Goal: Task Accomplishment & Management: Use online tool/utility

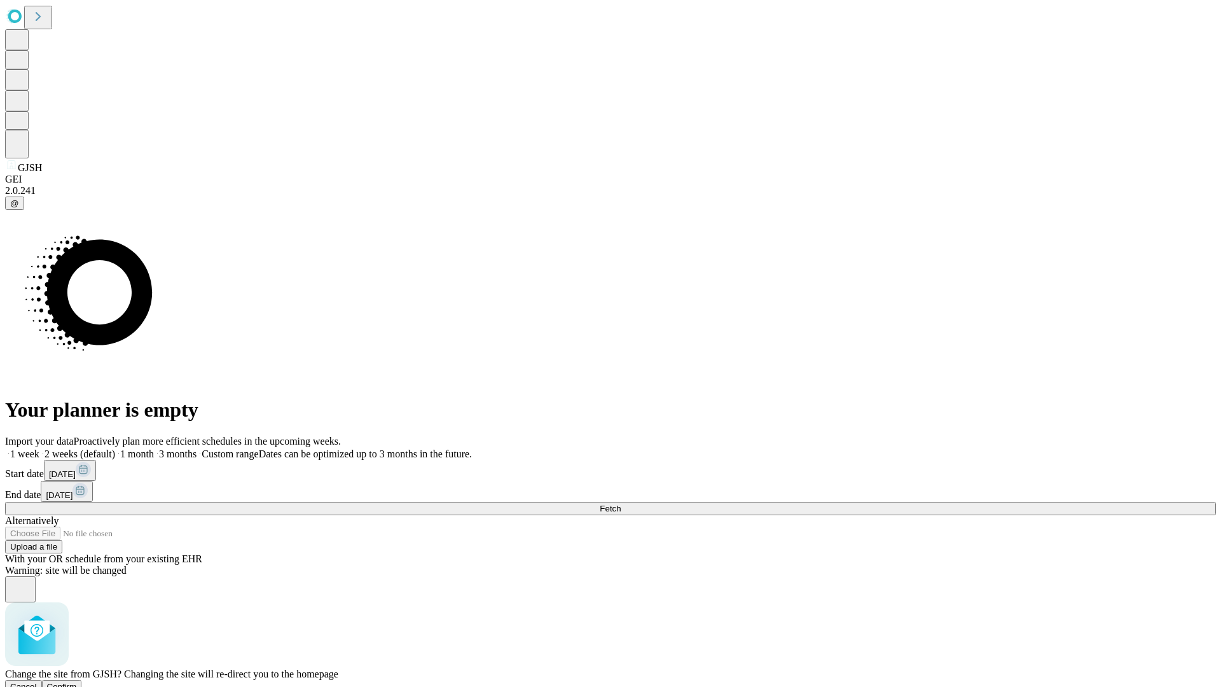
click at [77, 681] on span "Confirm" at bounding box center [62, 686] width 30 height 10
click at [154, 448] on label "1 month" at bounding box center [134, 453] width 39 height 11
click at [620, 503] on span "Fetch" at bounding box center [609, 508] width 21 height 10
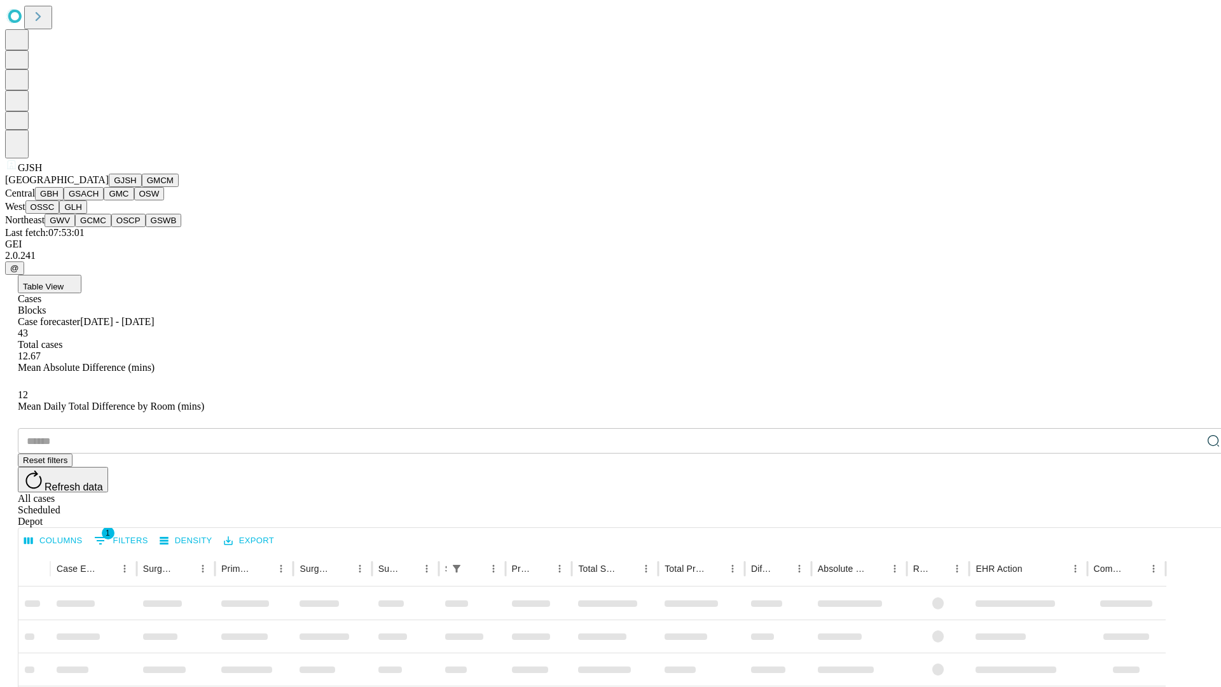
click at [142, 187] on button "GMCM" at bounding box center [160, 180] width 37 height 13
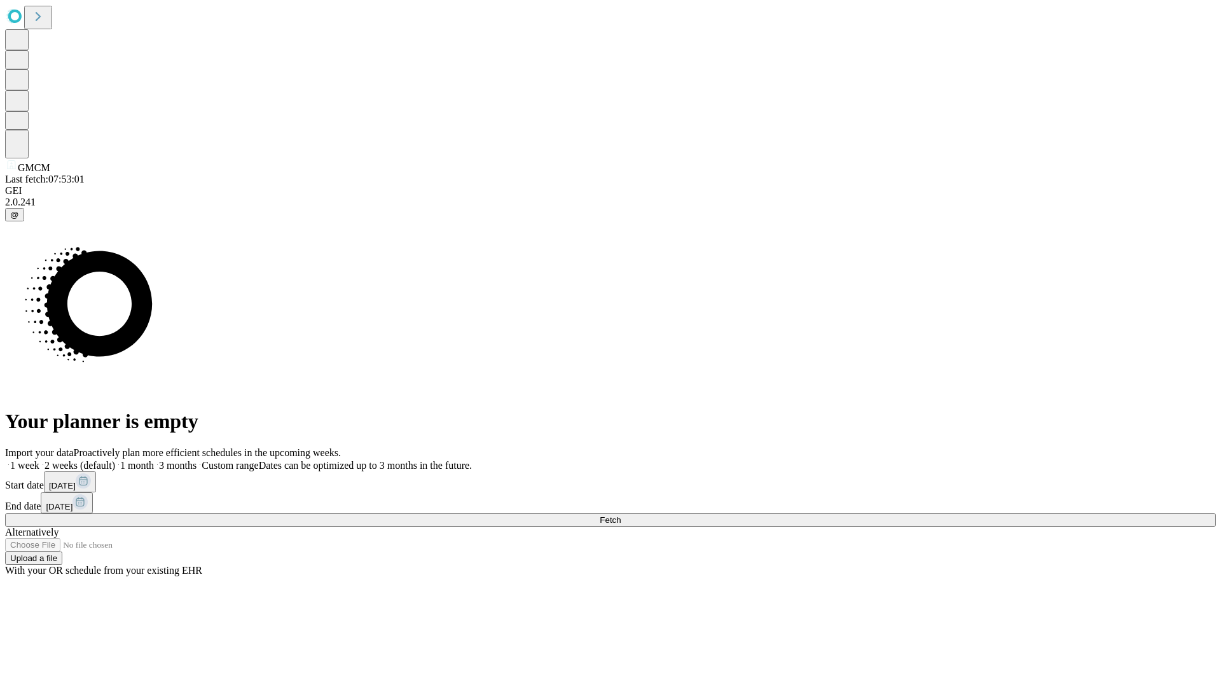
click at [154, 460] on label "1 month" at bounding box center [134, 465] width 39 height 11
click at [620, 515] on span "Fetch" at bounding box center [609, 520] width 21 height 10
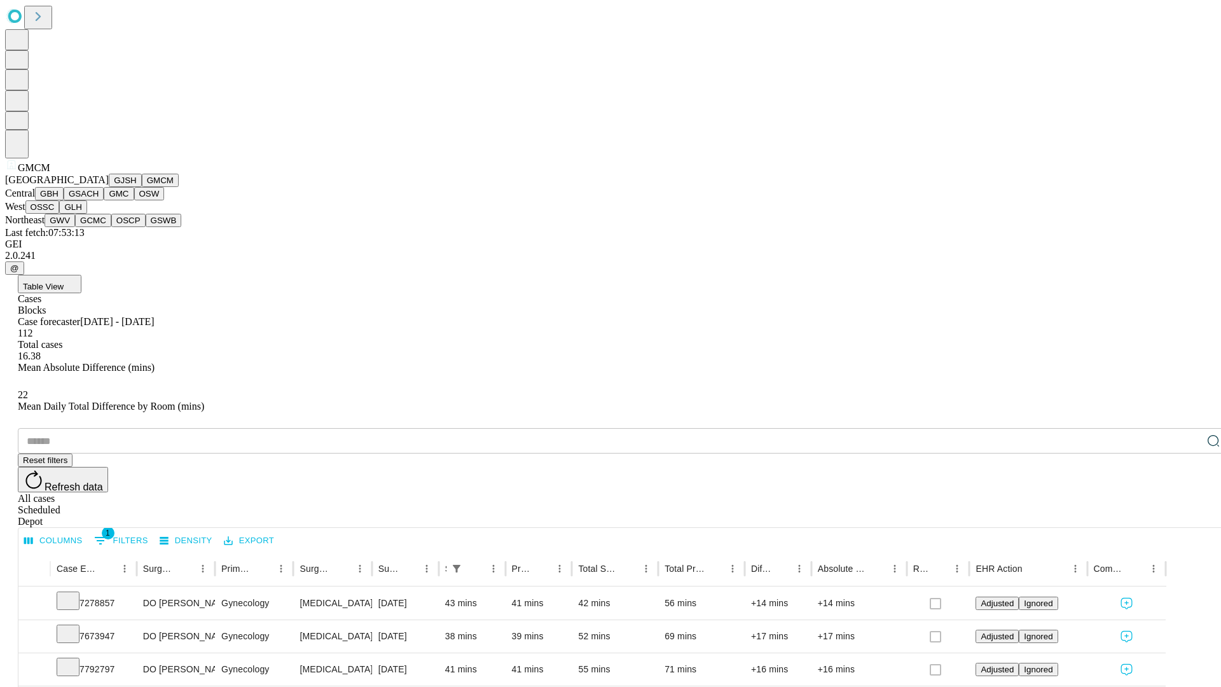
click at [64, 200] on button "GBH" at bounding box center [49, 193] width 29 height 13
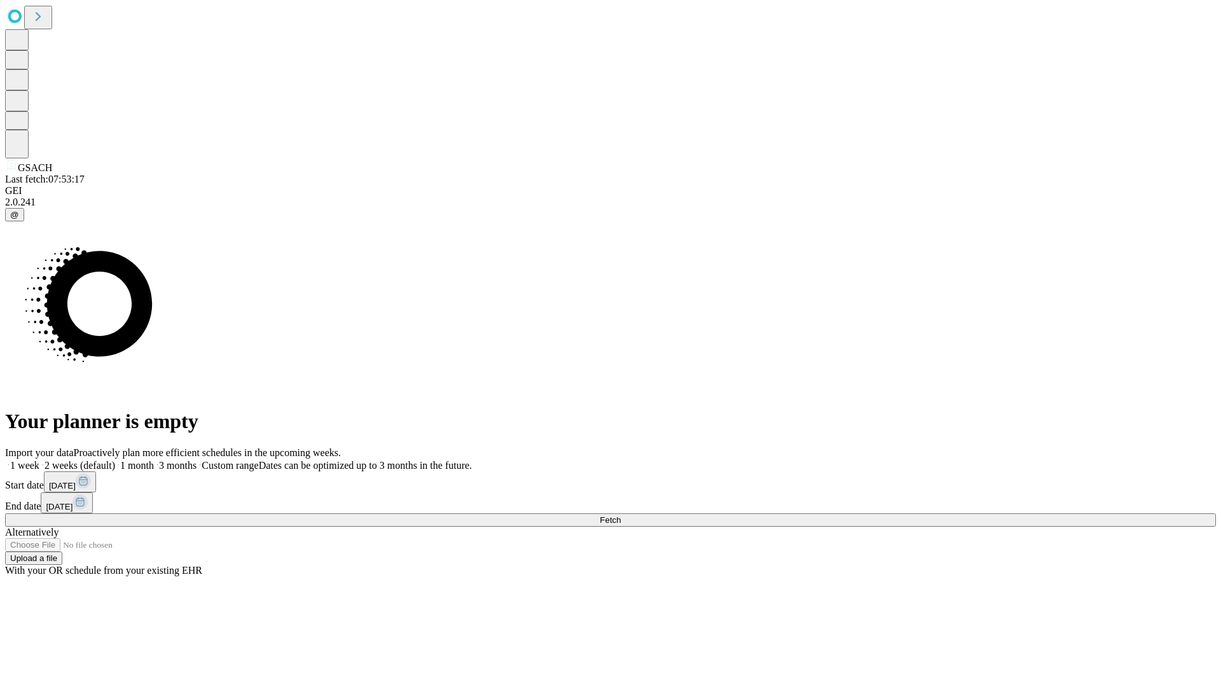
click at [154, 460] on label "1 month" at bounding box center [134, 465] width 39 height 11
click at [620, 515] on span "Fetch" at bounding box center [609, 520] width 21 height 10
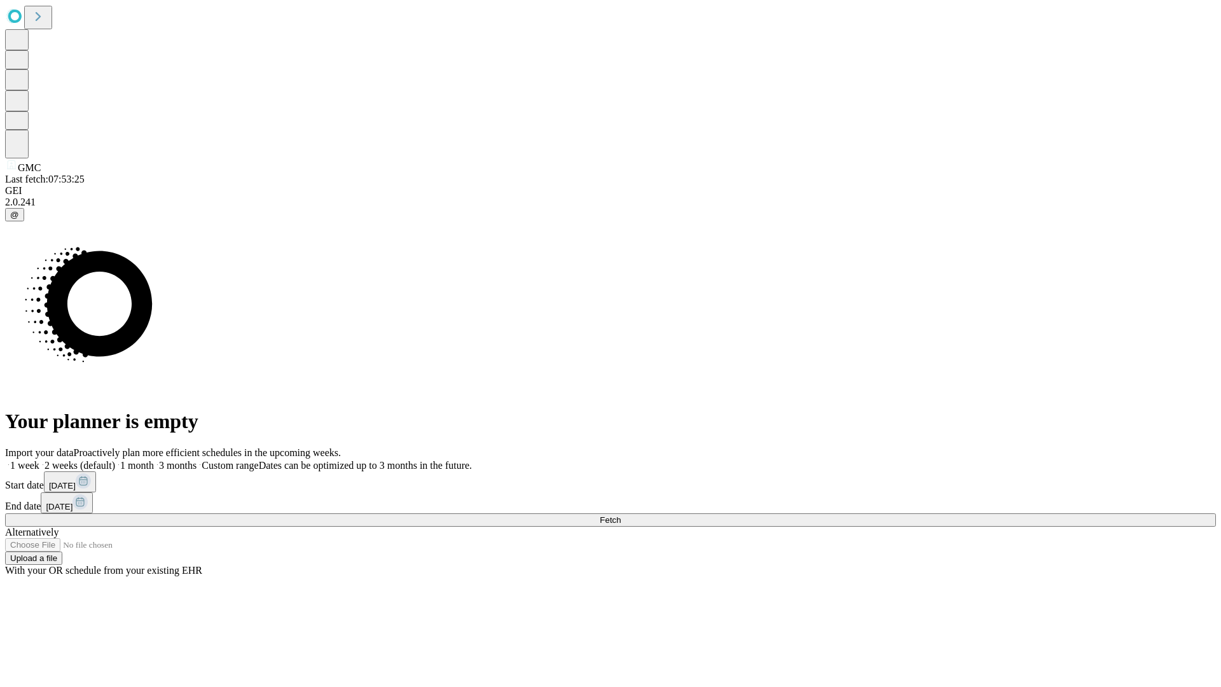
click at [154, 460] on label "1 month" at bounding box center [134, 465] width 39 height 11
click at [620, 515] on span "Fetch" at bounding box center [609, 520] width 21 height 10
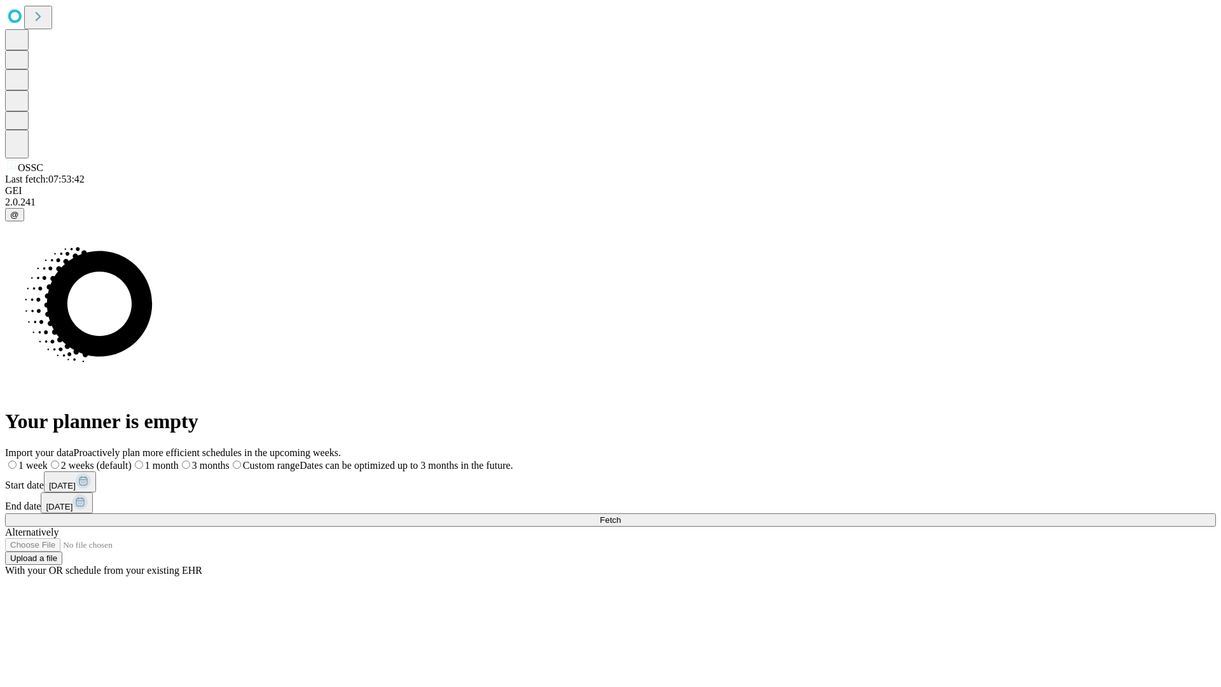
click at [620, 515] on span "Fetch" at bounding box center [609, 520] width 21 height 10
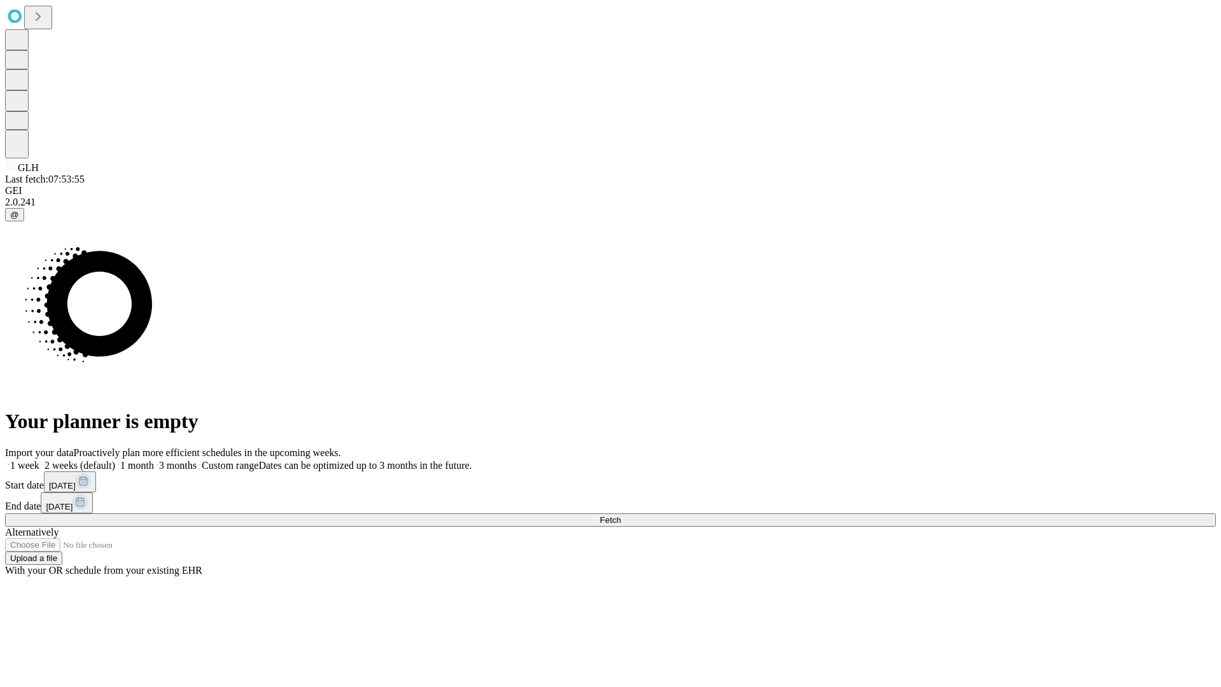
click at [154, 460] on label "1 month" at bounding box center [134, 465] width 39 height 11
click at [620, 515] on span "Fetch" at bounding box center [609, 520] width 21 height 10
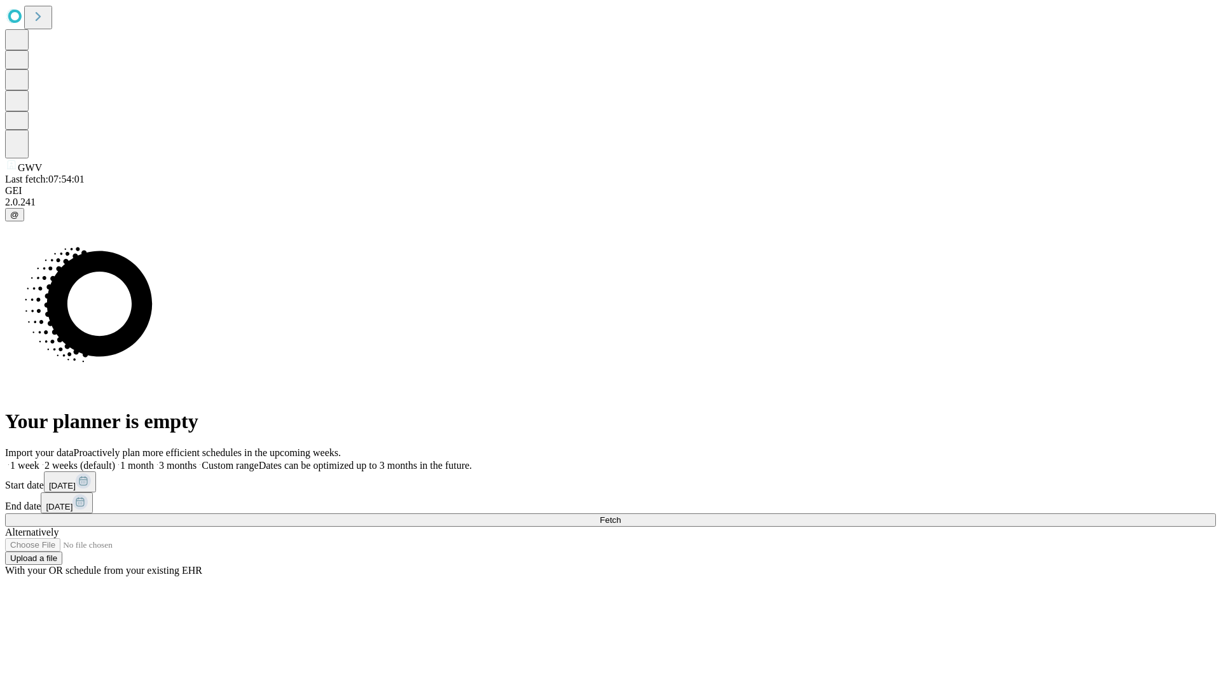
click at [154, 460] on label "1 month" at bounding box center [134, 465] width 39 height 11
click at [620, 515] on span "Fetch" at bounding box center [609, 520] width 21 height 10
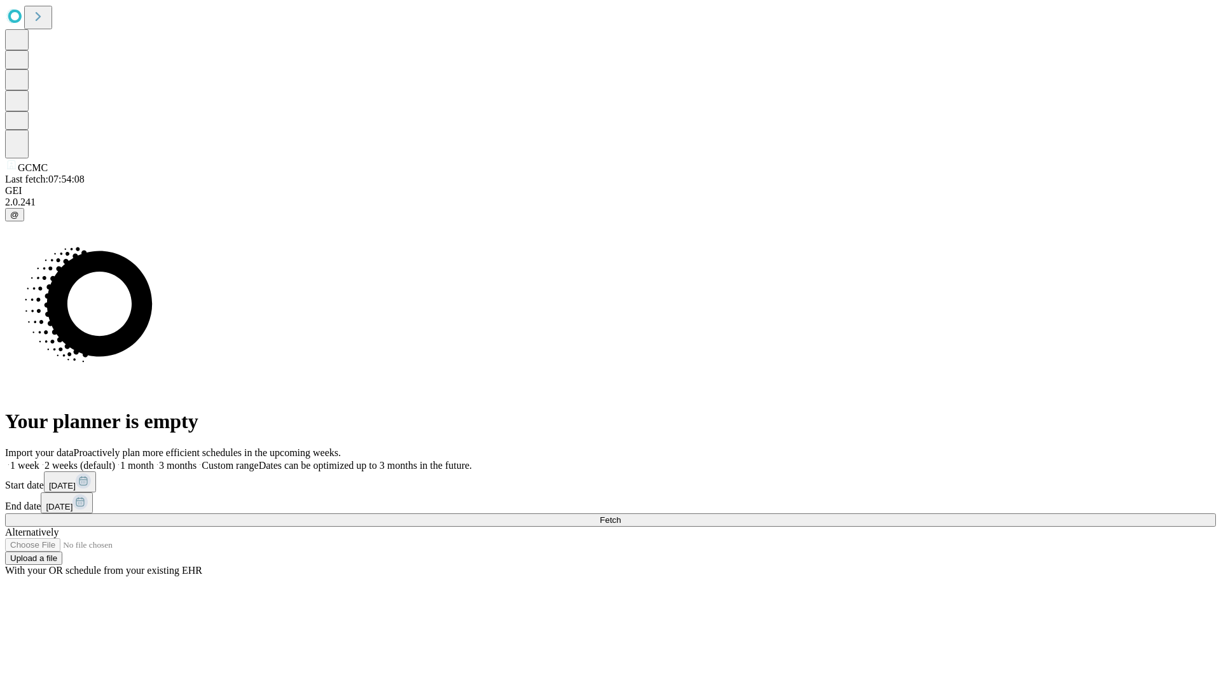
click at [154, 460] on label "1 month" at bounding box center [134, 465] width 39 height 11
click at [620, 515] on span "Fetch" at bounding box center [609, 520] width 21 height 10
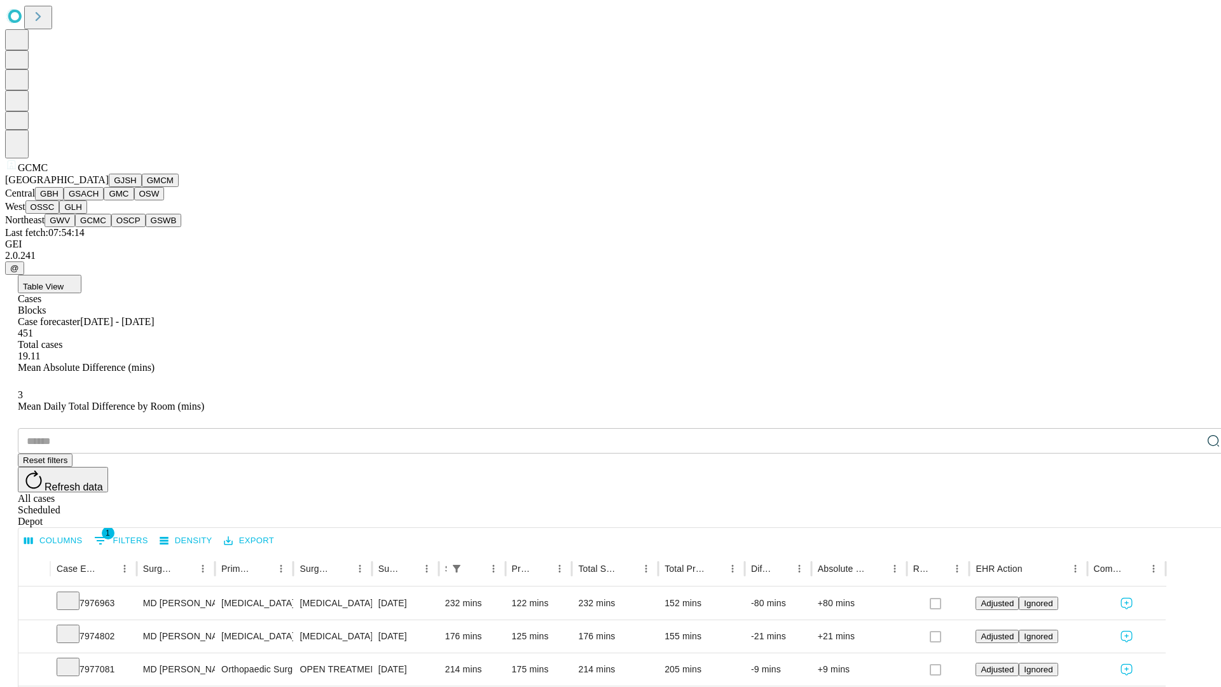
click at [111, 227] on button "OSCP" at bounding box center [128, 220] width 34 height 13
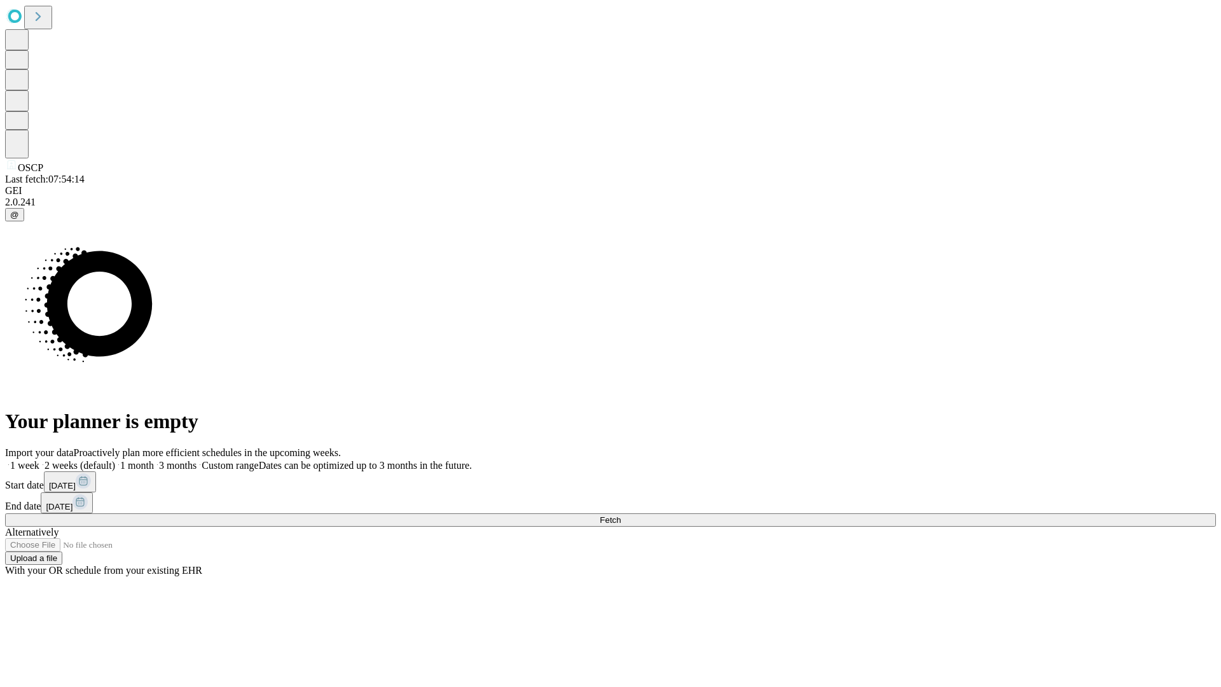
click at [154, 460] on label "1 month" at bounding box center [134, 465] width 39 height 11
click at [620, 515] on span "Fetch" at bounding box center [609, 520] width 21 height 10
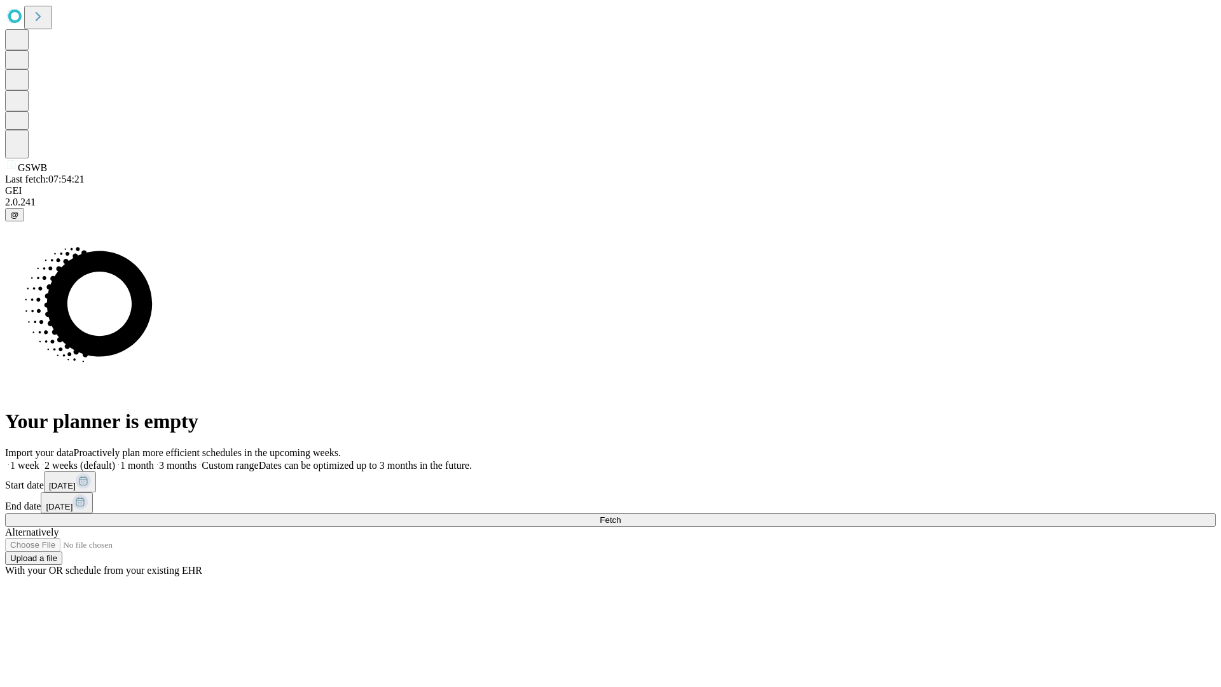
click at [154, 460] on label "1 month" at bounding box center [134, 465] width 39 height 11
click at [620, 515] on span "Fetch" at bounding box center [609, 520] width 21 height 10
